Goal: Navigation & Orientation: Find specific page/section

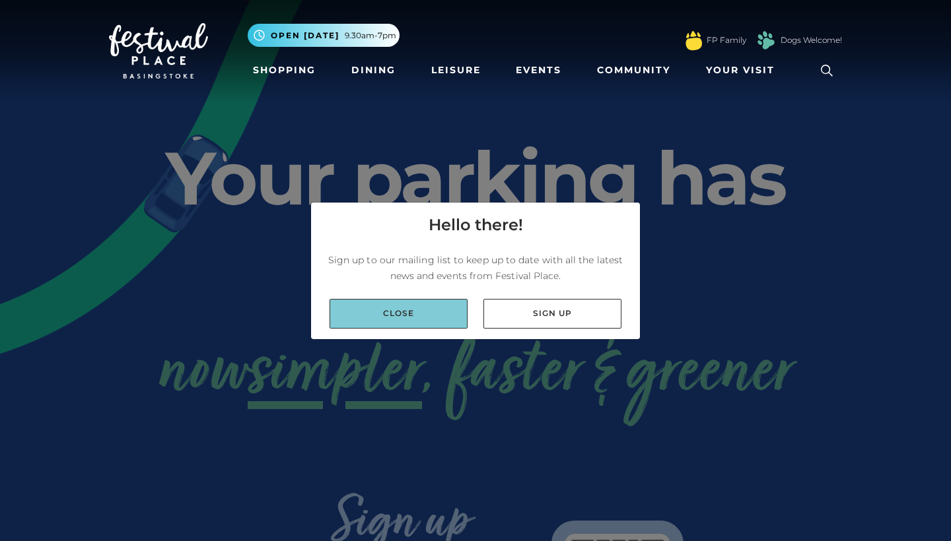
click at [415, 328] on link "Close" at bounding box center [398, 314] width 138 height 30
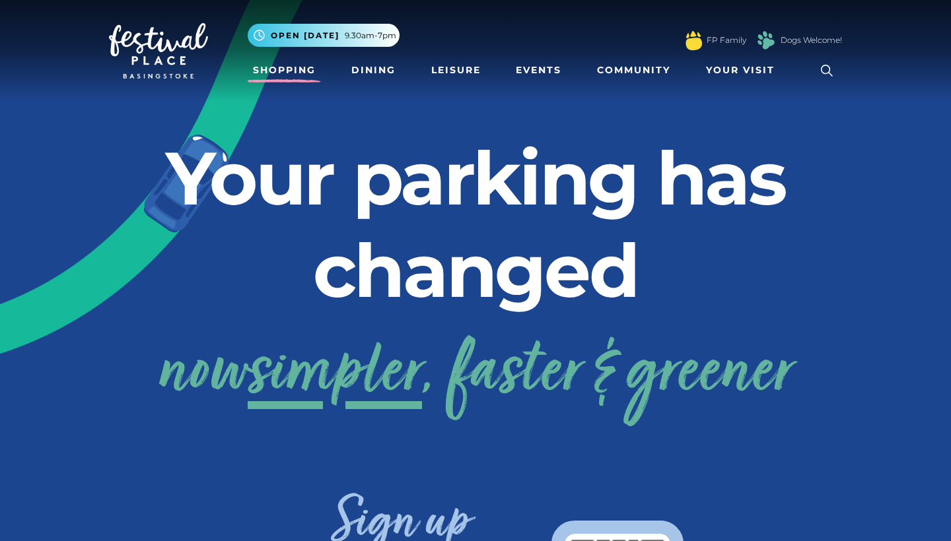
click at [297, 69] on link "Shopping" at bounding box center [284, 70] width 73 height 24
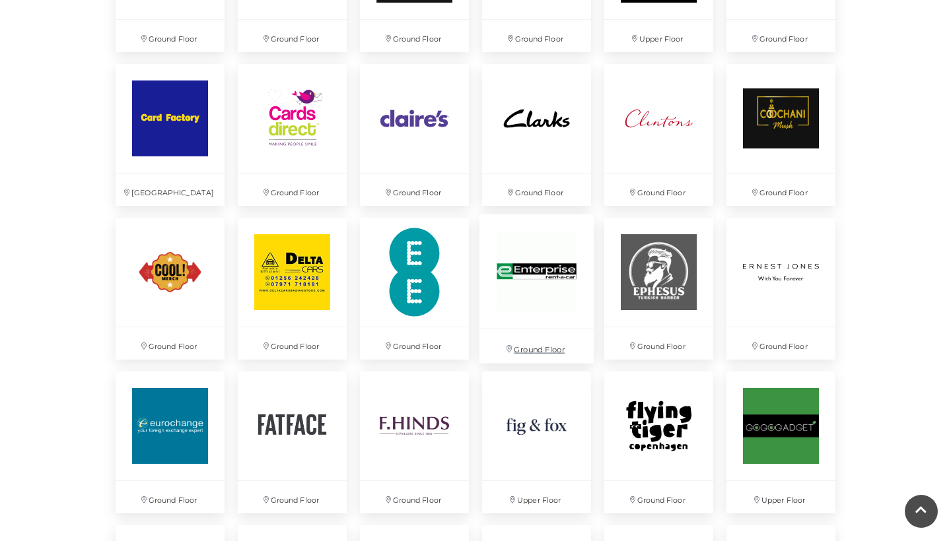
scroll to position [1237, 0]
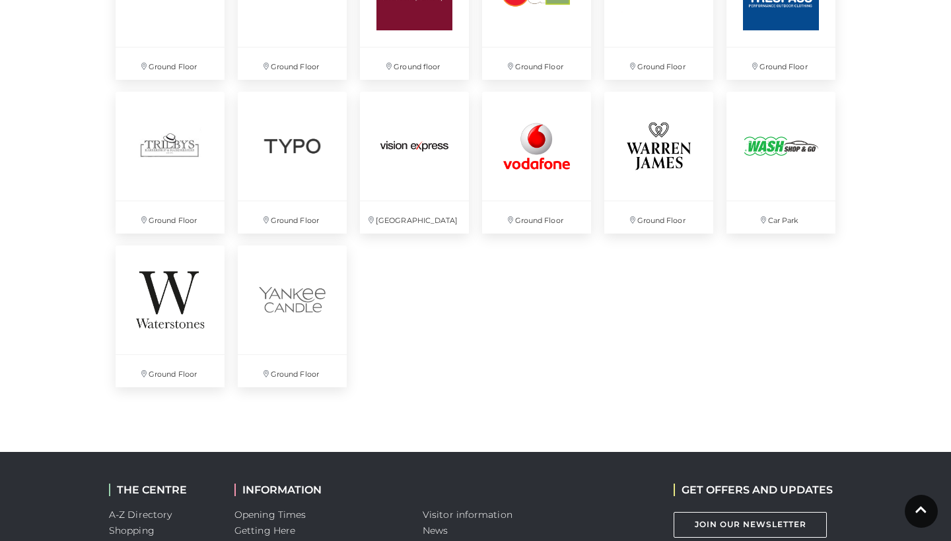
scroll to position [3506, 0]
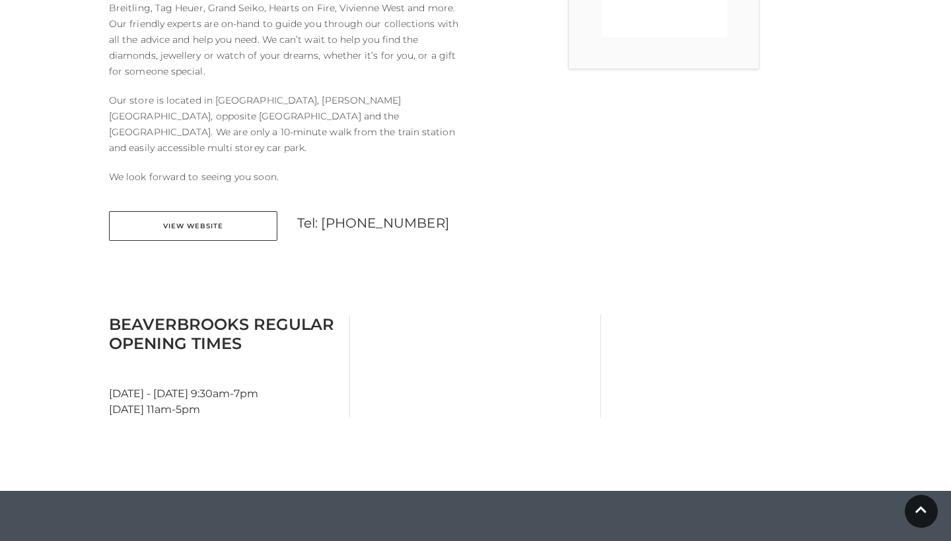
scroll to position [559, 0]
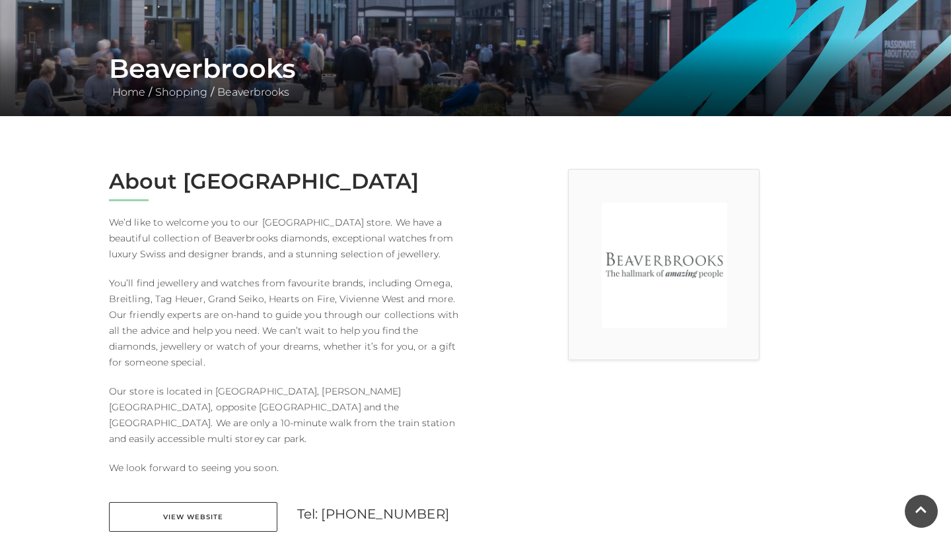
scroll to position [231, 0]
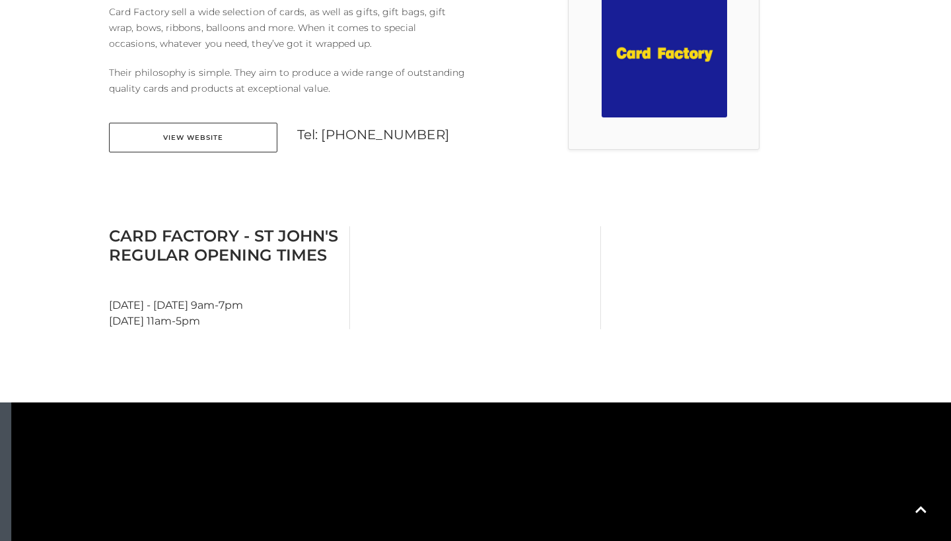
scroll to position [455, 0]
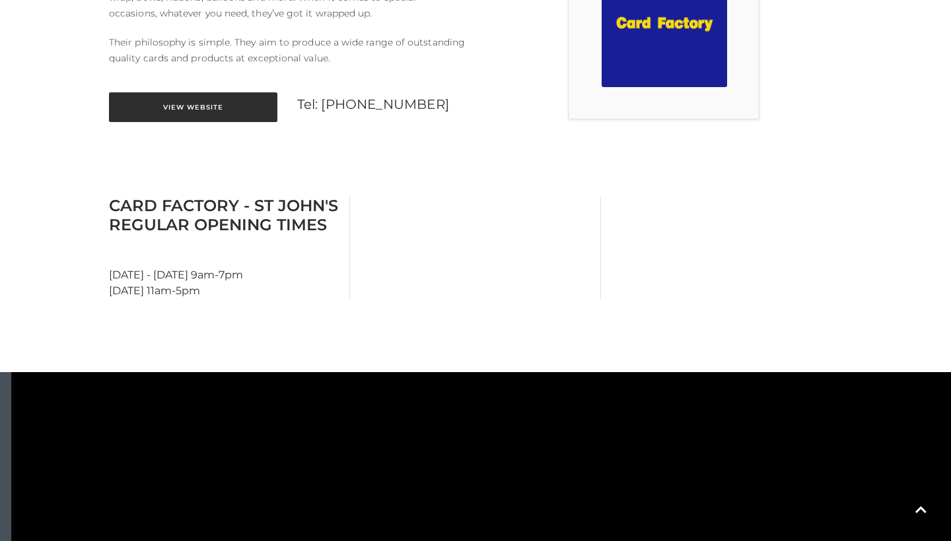
click at [222, 112] on link "View Website" at bounding box center [193, 107] width 168 height 30
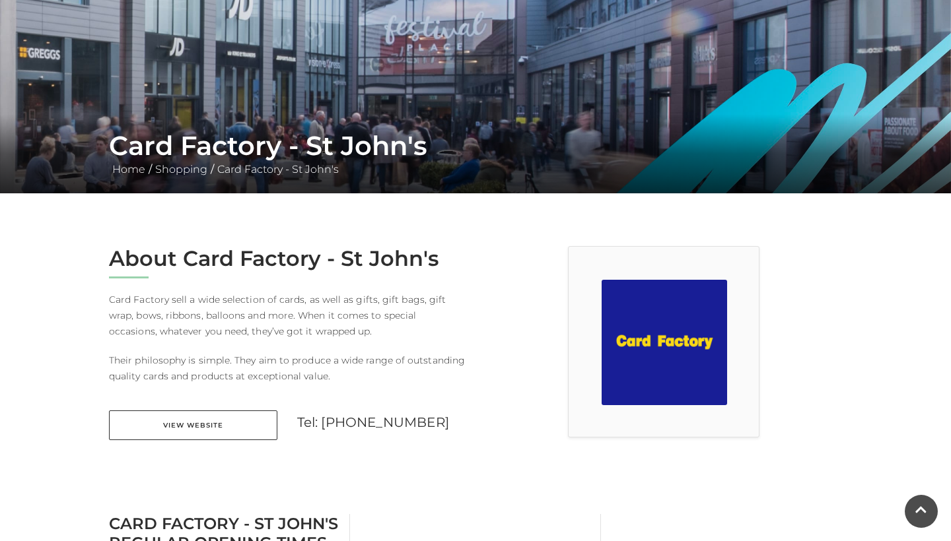
scroll to position [135, 0]
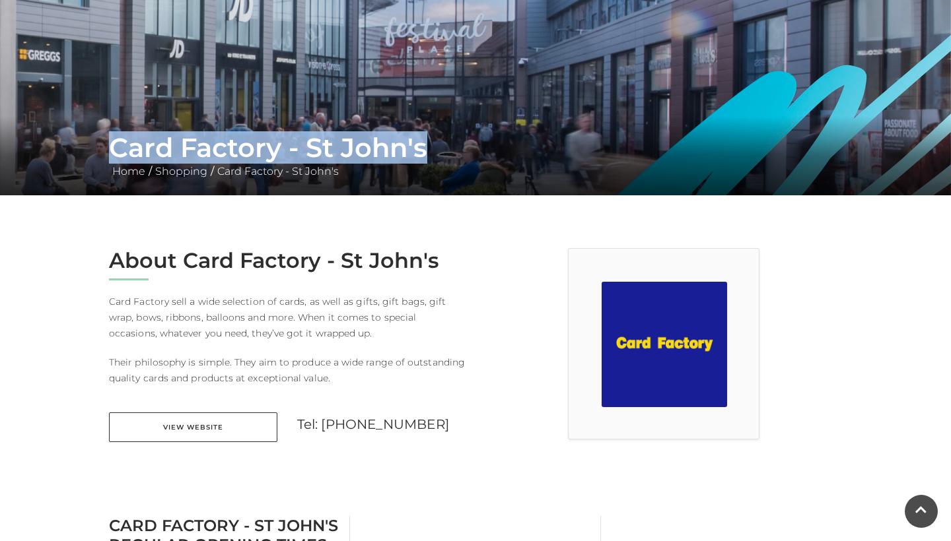
drag, startPoint x: 432, startPoint y: 152, endPoint x: 69, endPoint y: 149, distance: 362.5
click at [69, 149] on div "Card Factory - St John's Home / Shopping / Card Factory - St John's" at bounding box center [475, 155] width 951 height 79
copy h1 "Card Factory - St John's"
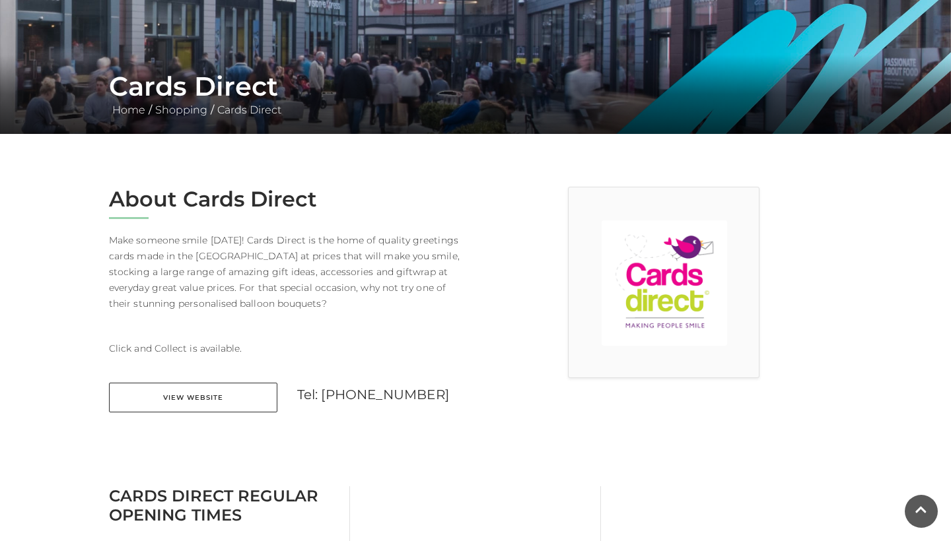
scroll to position [203, 0]
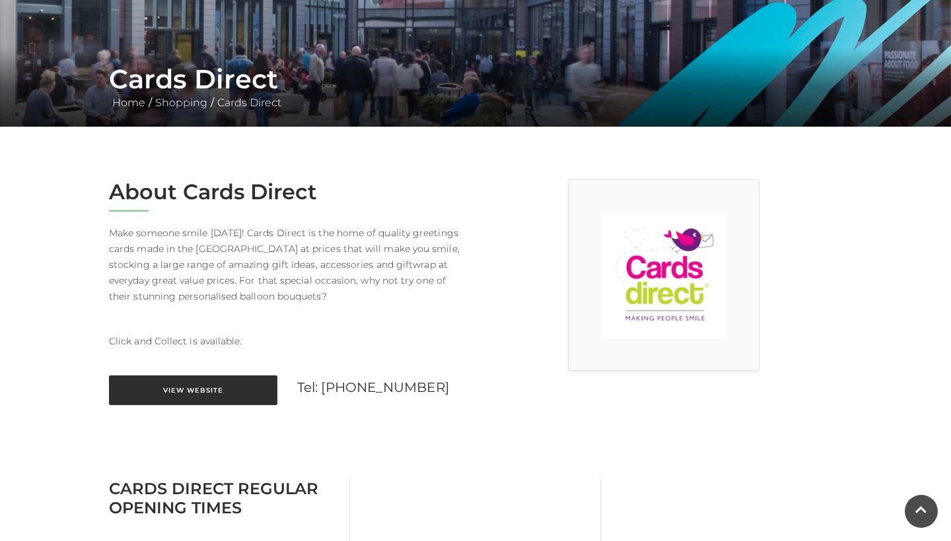
click at [207, 398] on link "View Website" at bounding box center [193, 391] width 168 height 30
